Goal: Information Seeking & Learning: Learn about a topic

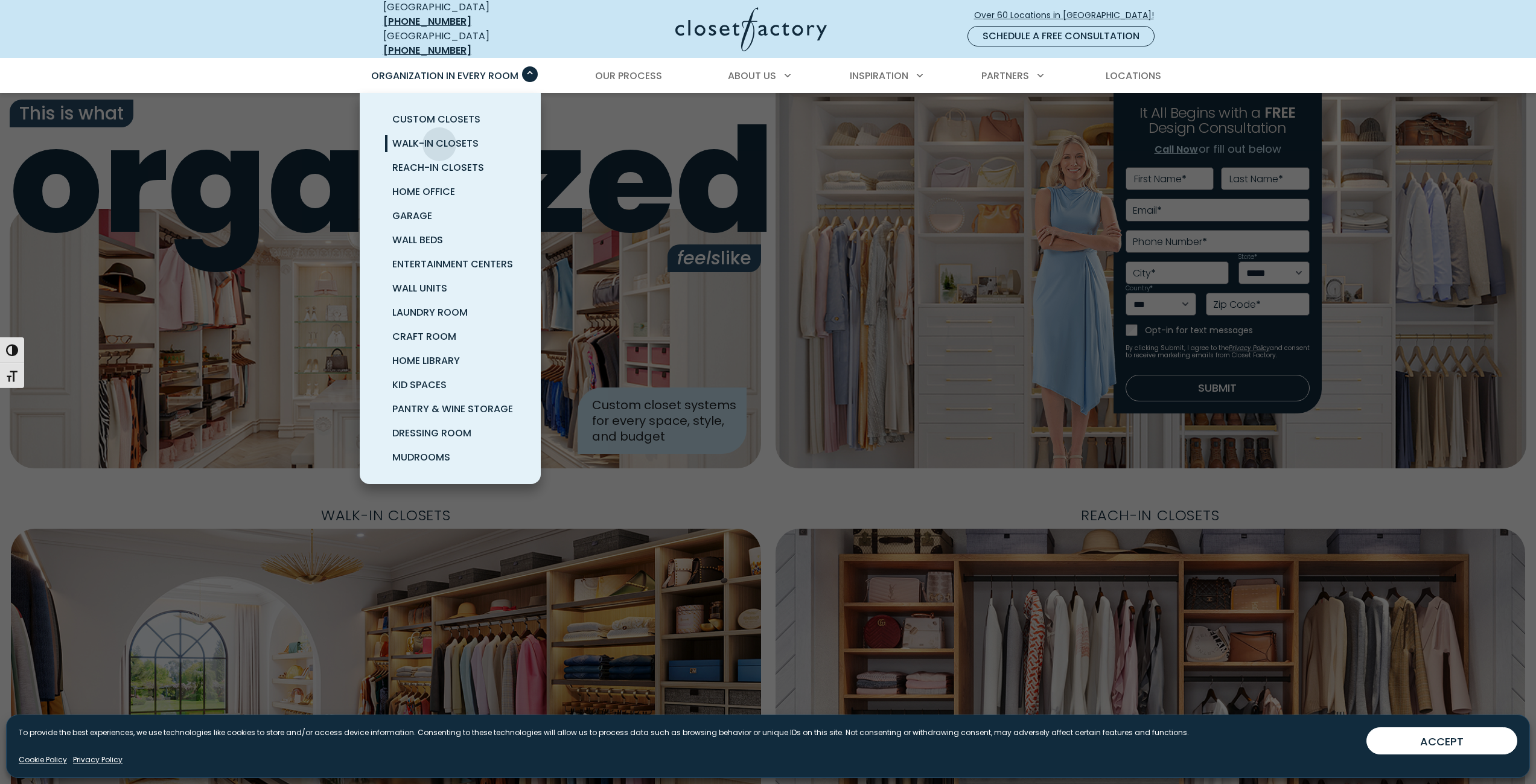
click at [434, 137] on span "Walk-In Closets" at bounding box center [435, 143] width 86 height 14
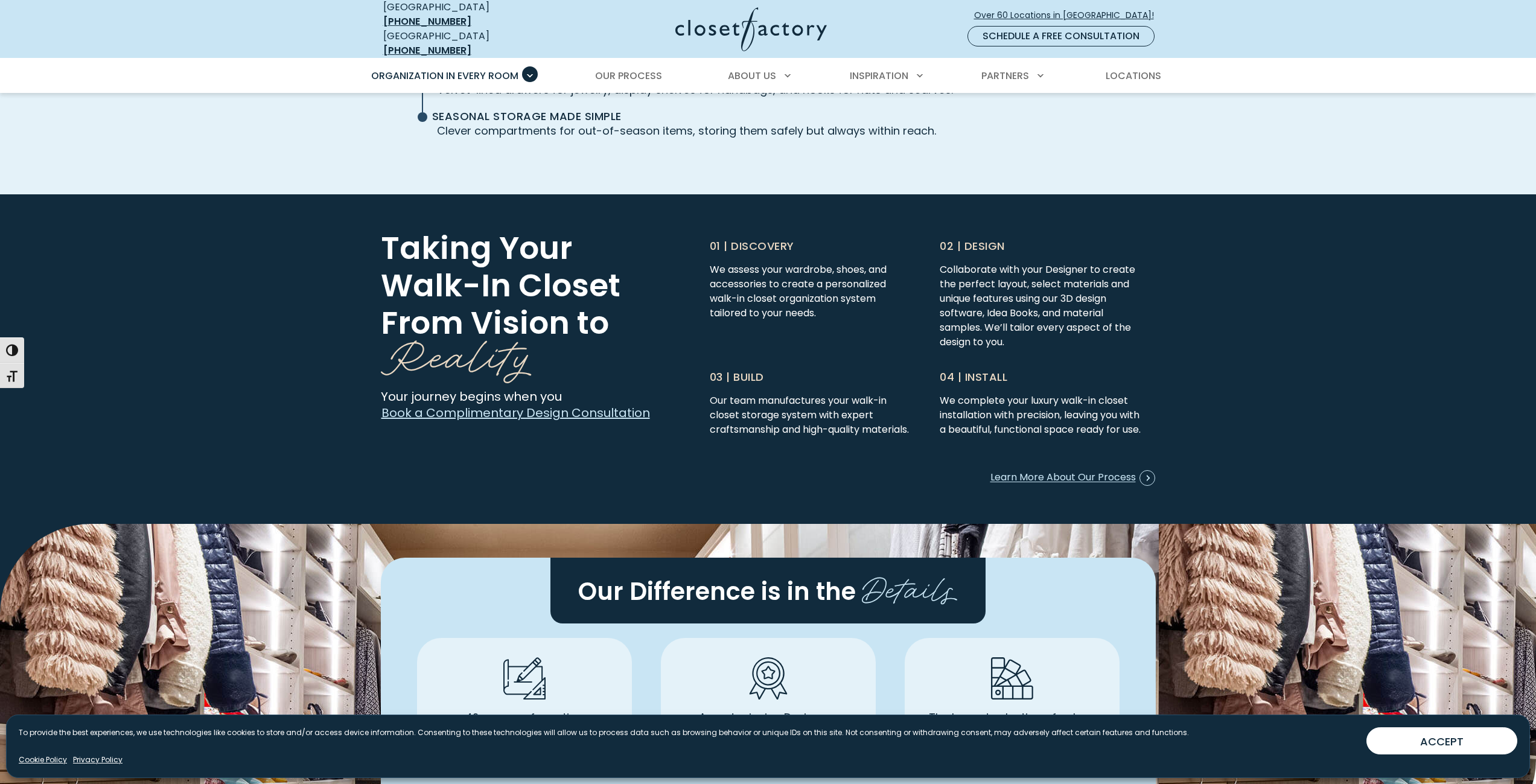
scroll to position [3138, 0]
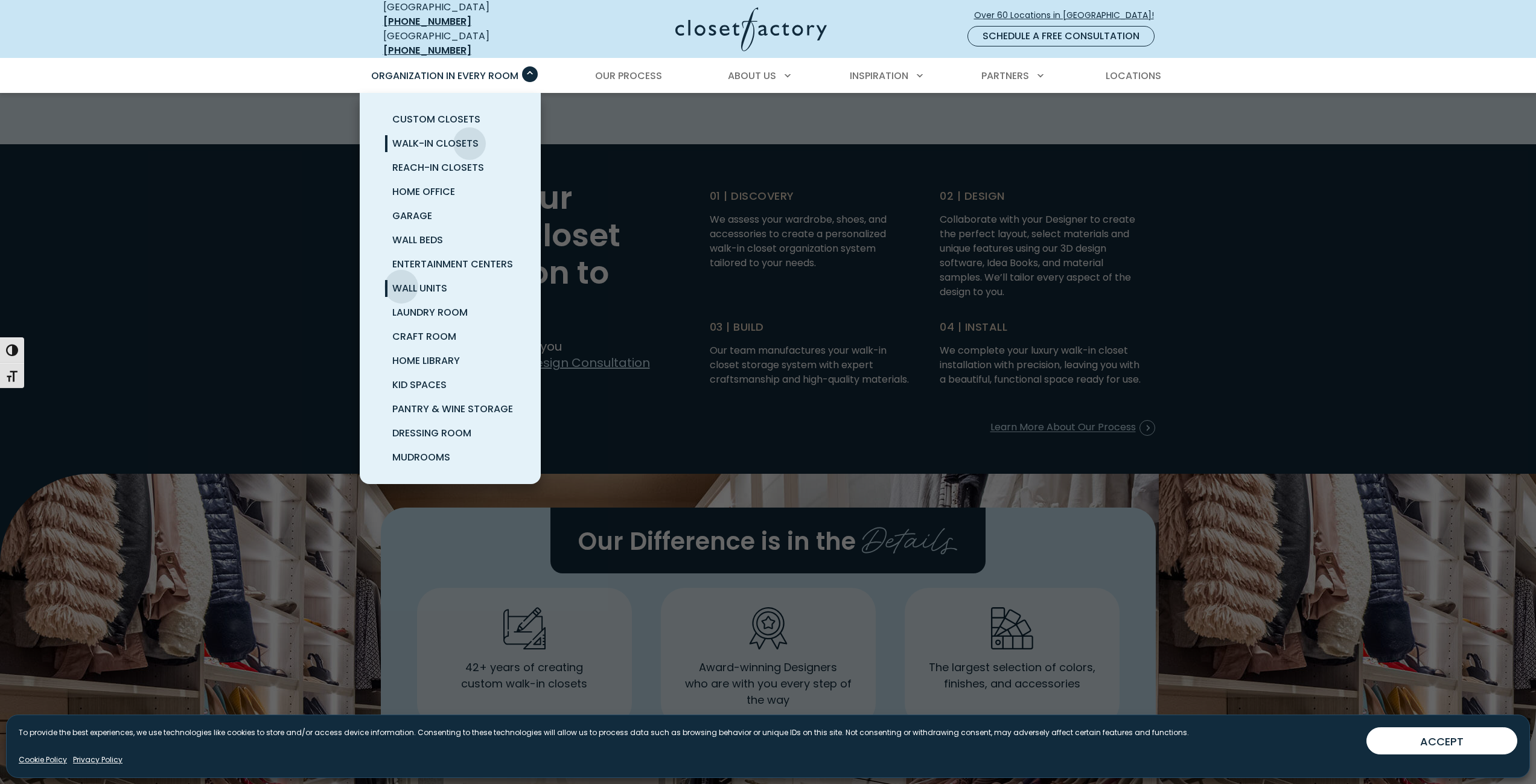
click at [399, 282] on span "Wall Units" at bounding box center [419, 288] width 55 height 14
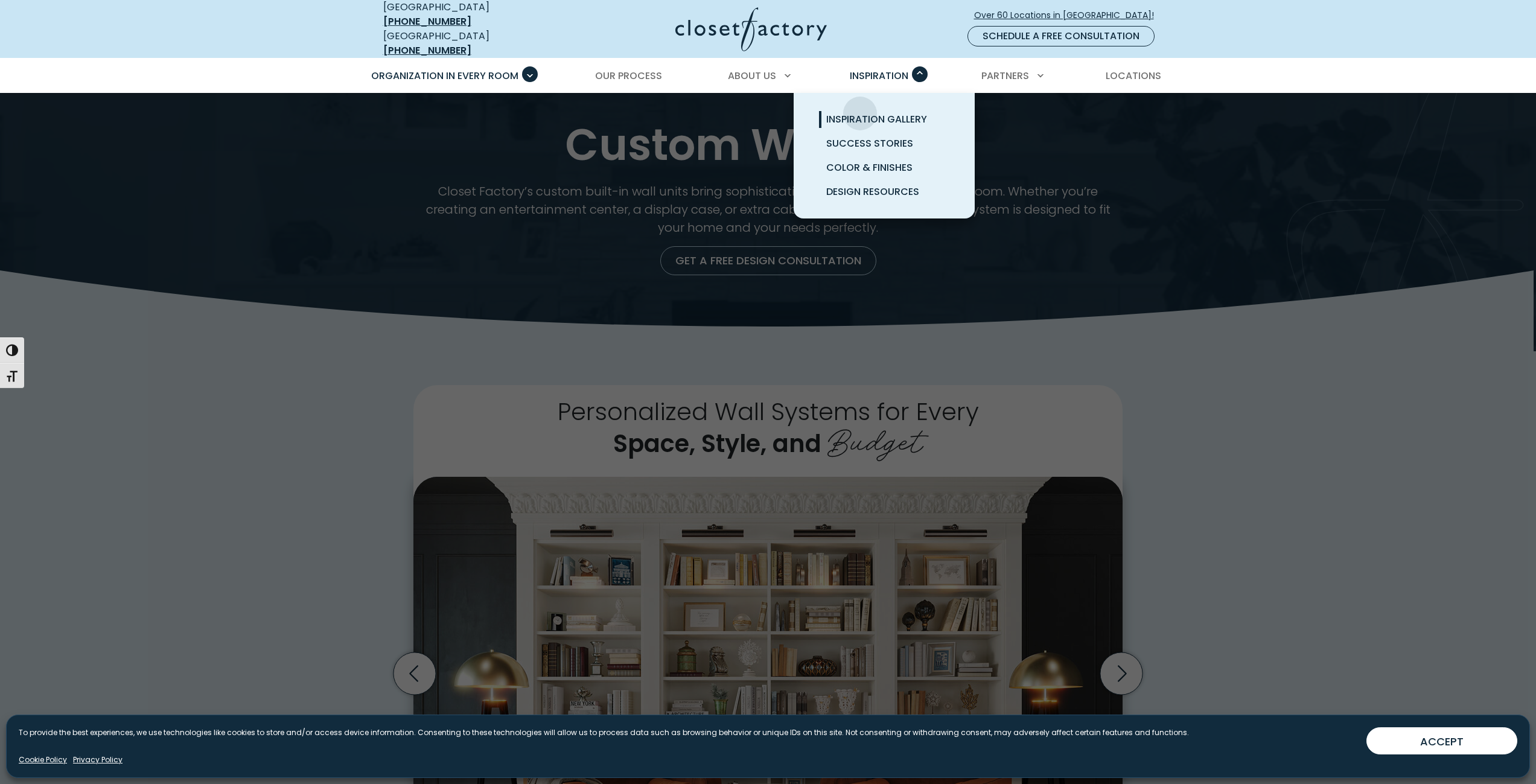
click at [858, 112] on span "Inspiration Gallery" at bounding box center [876, 119] width 101 height 14
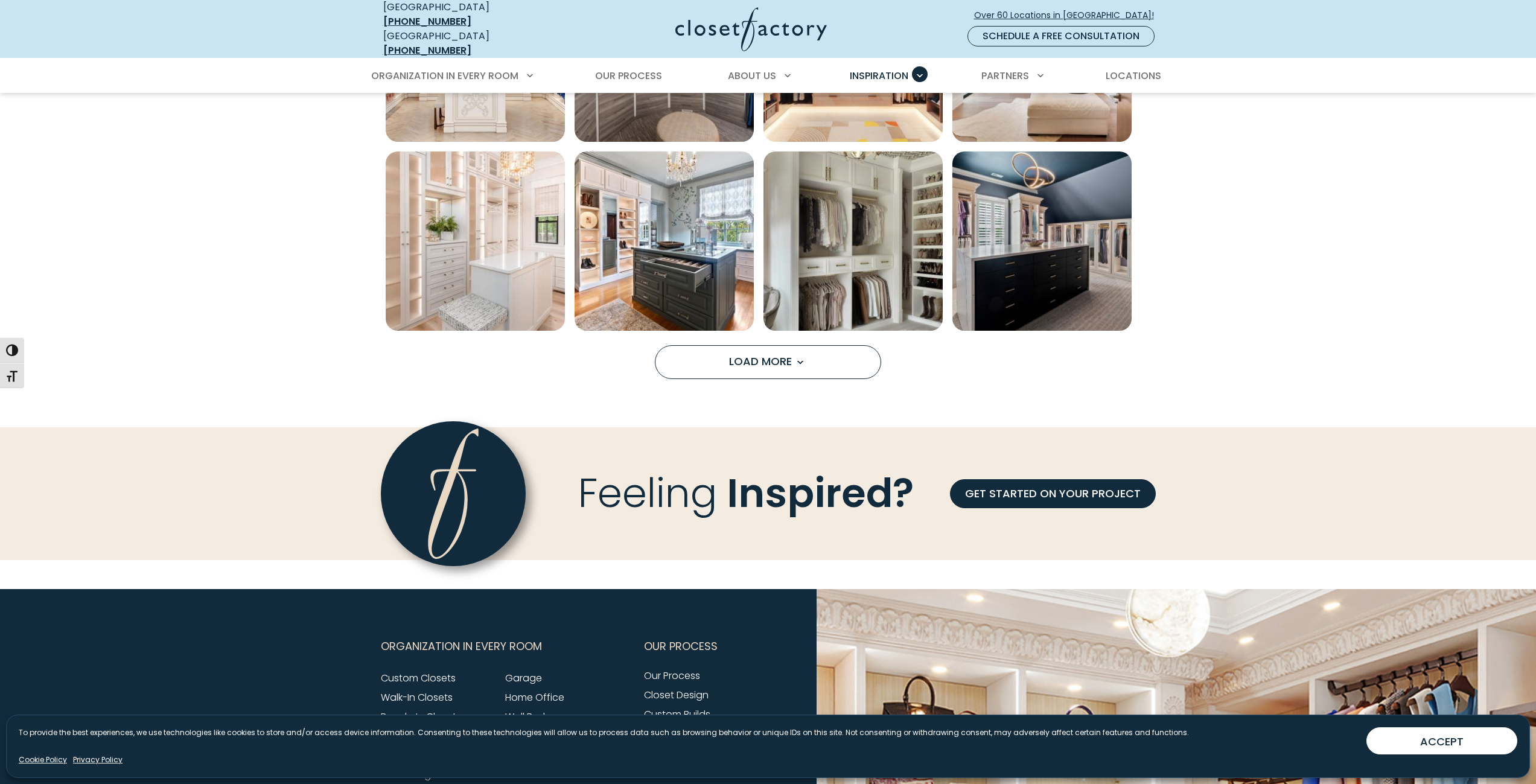
scroll to position [966, 0]
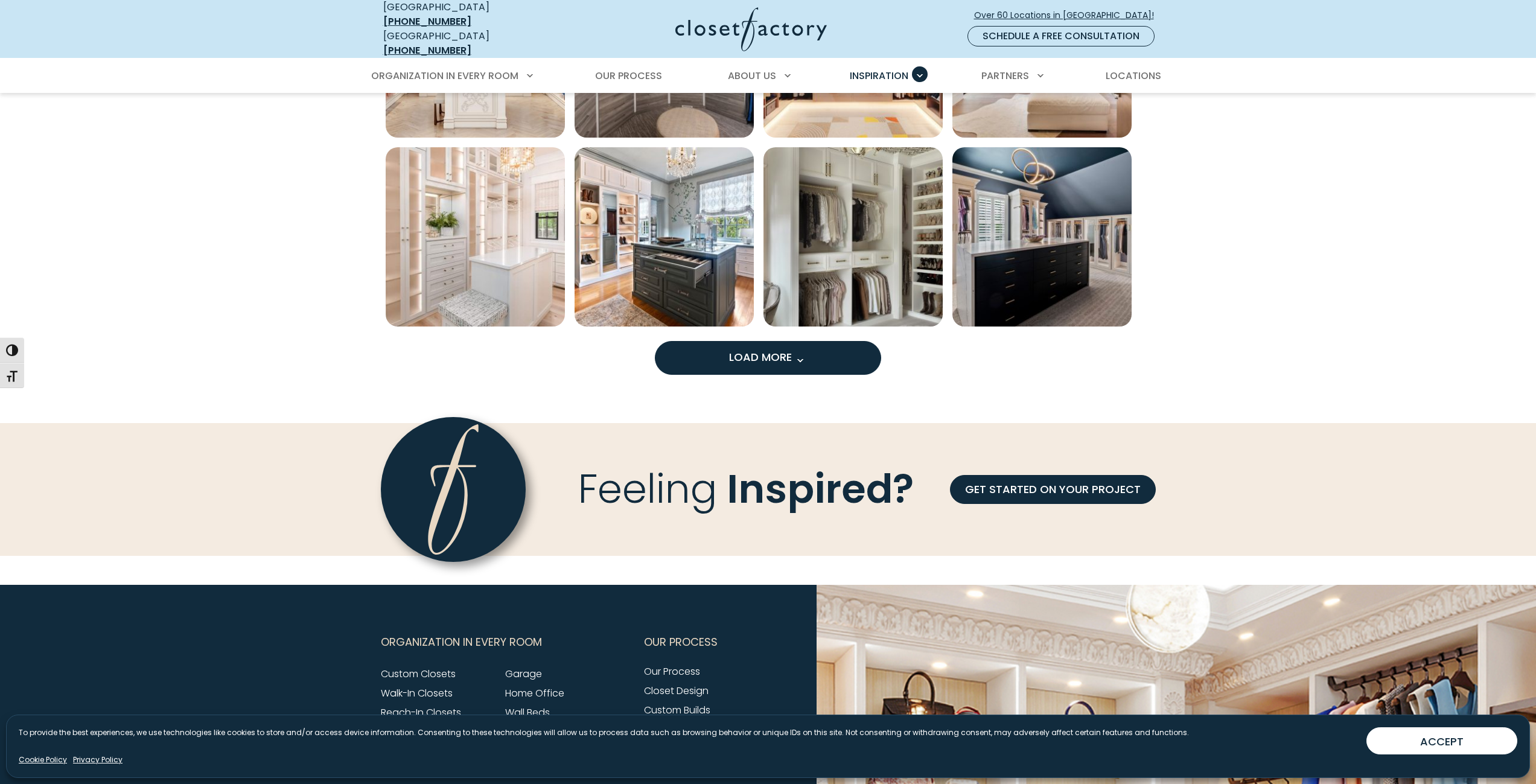
click at [725, 348] on button "Load More" at bounding box center [768, 358] width 226 height 34
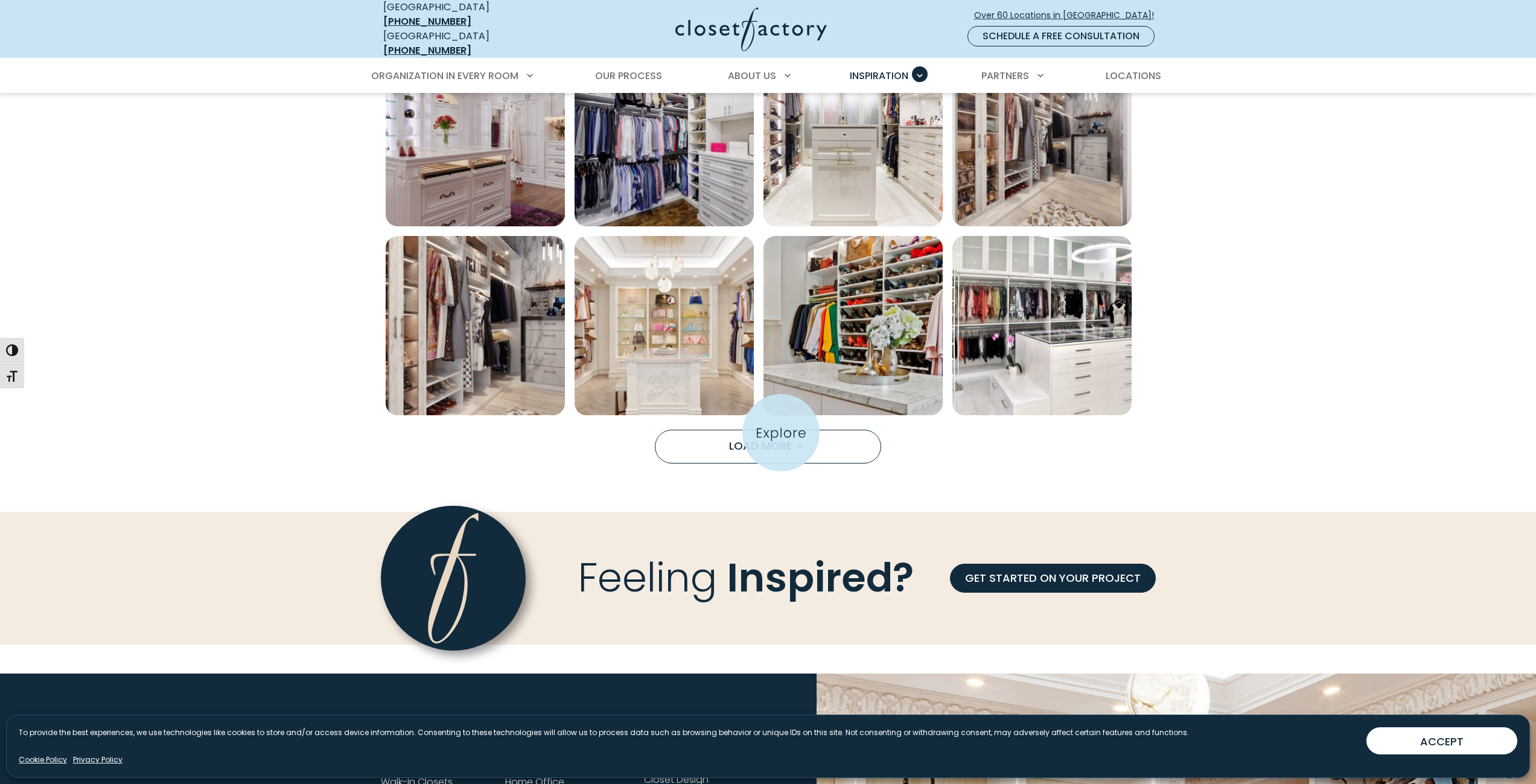
scroll to position [1629, 0]
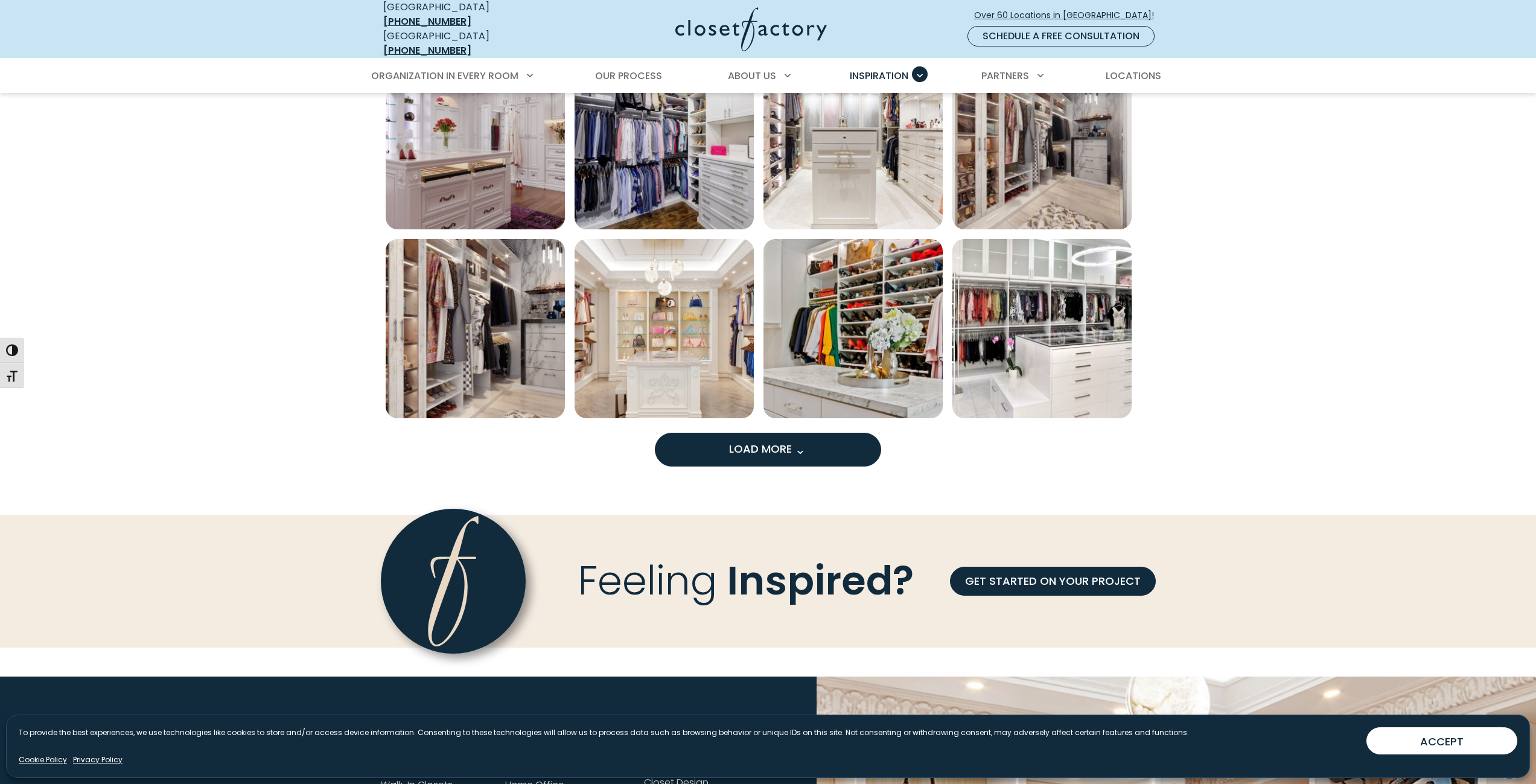
click at [849, 439] on button "Load More" at bounding box center [768, 449] width 226 height 34
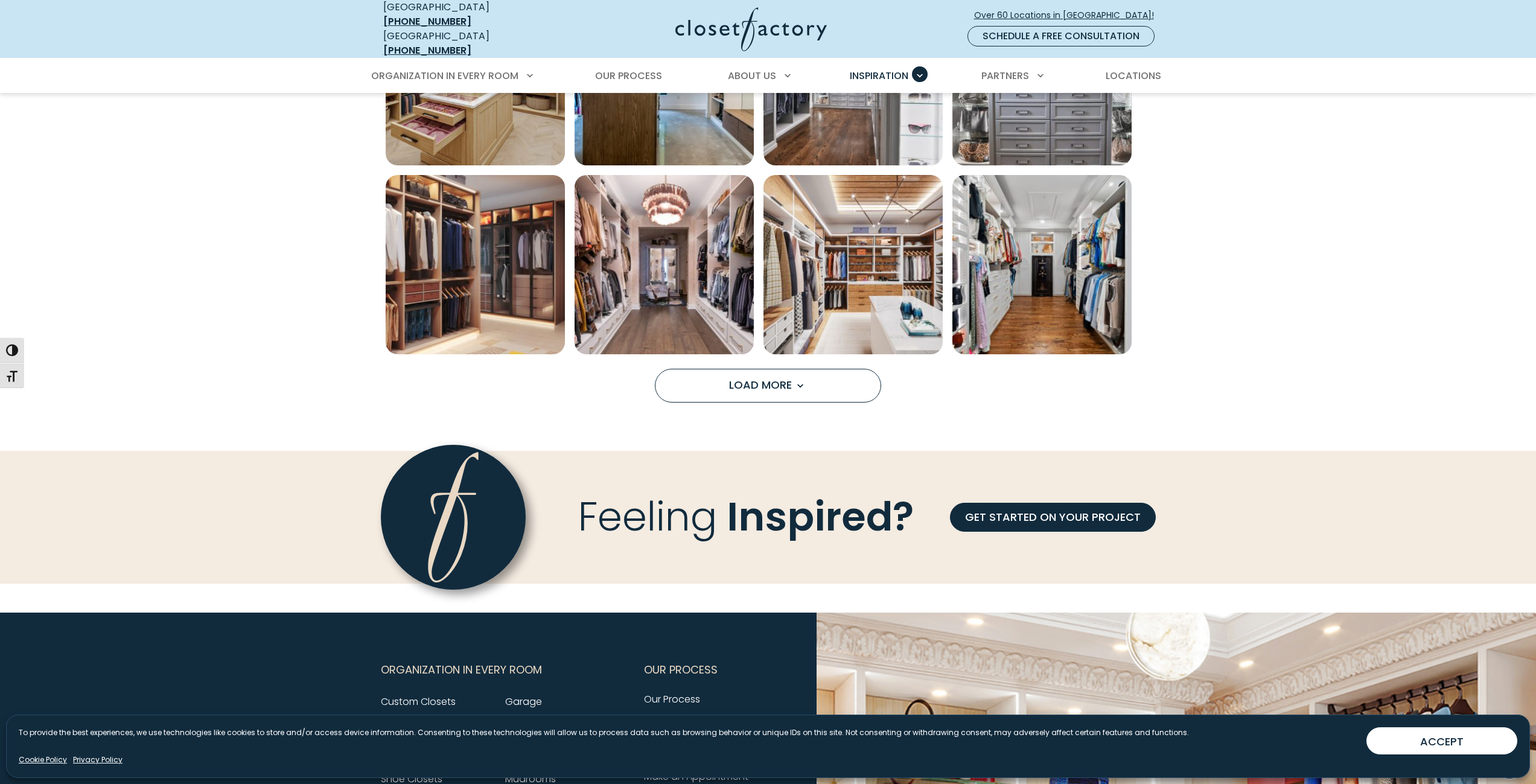
scroll to position [2413, 0]
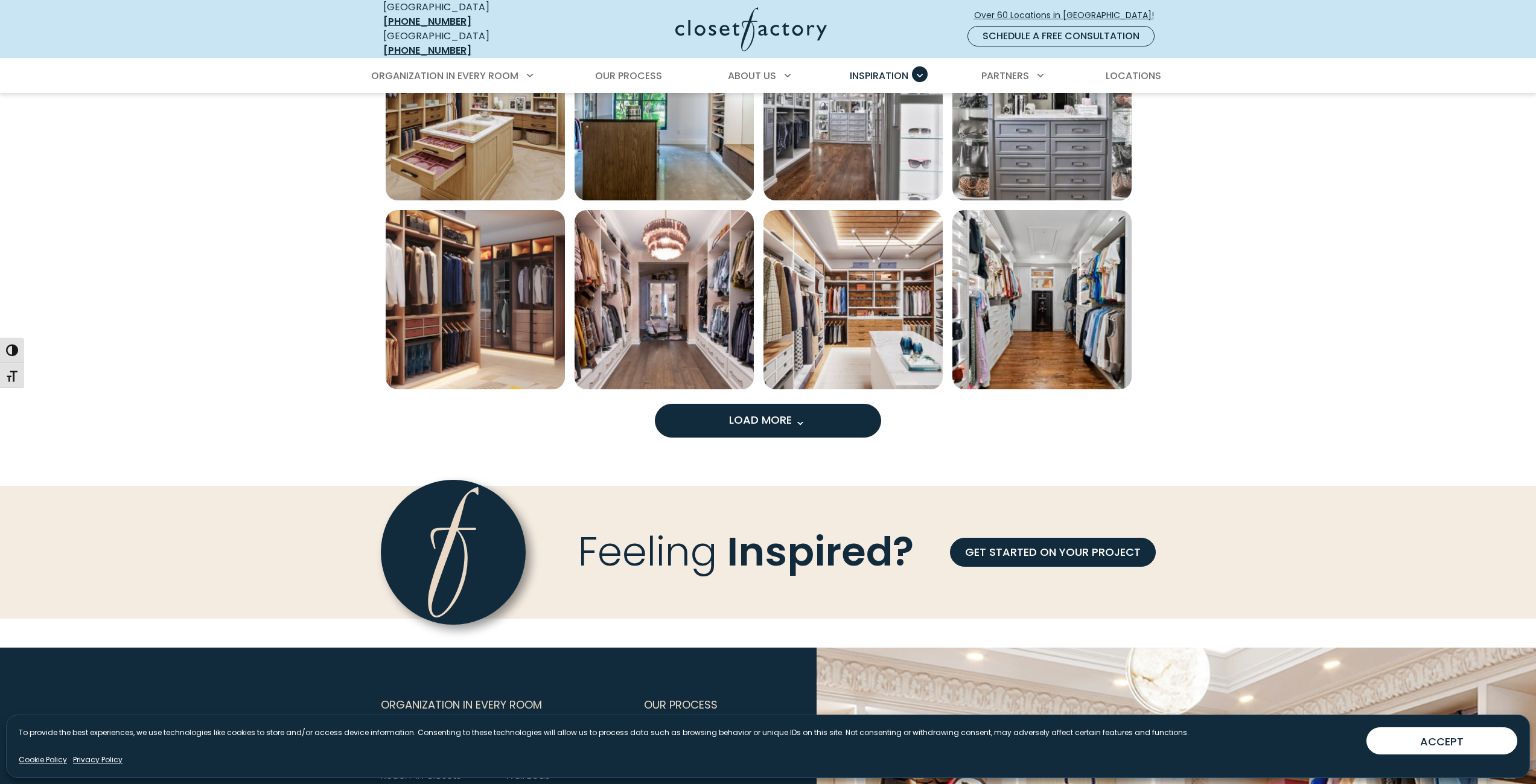
click at [796, 425] on button "Load More" at bounding box center [768, 420] width 226 height 34
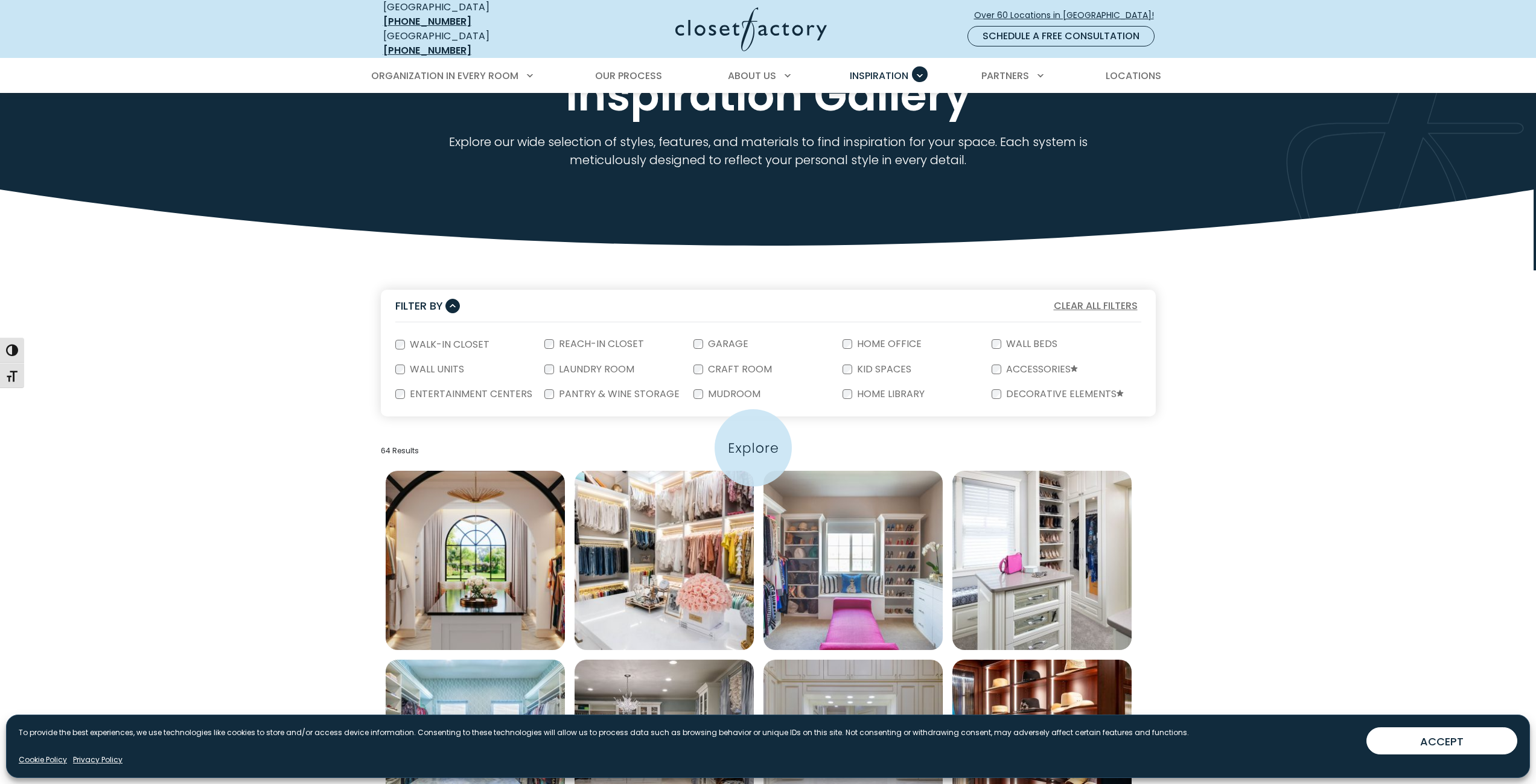
scroll to position [60, 0]
